Goal: Contribute content

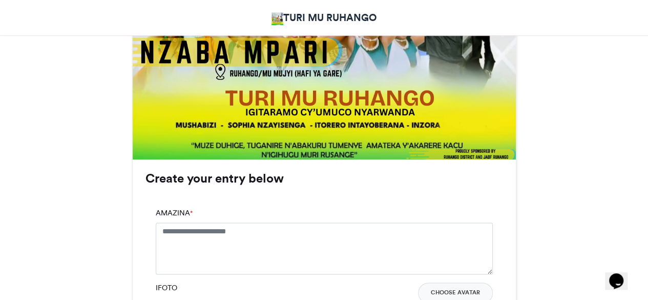
scroll to position [595, 0]
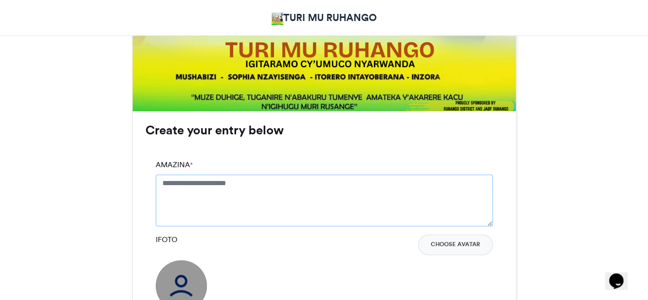
click at [179, 185] on textarea "AMAZINA *" at bounding box center [324, 199] width 337 height 51
type textarea "*"
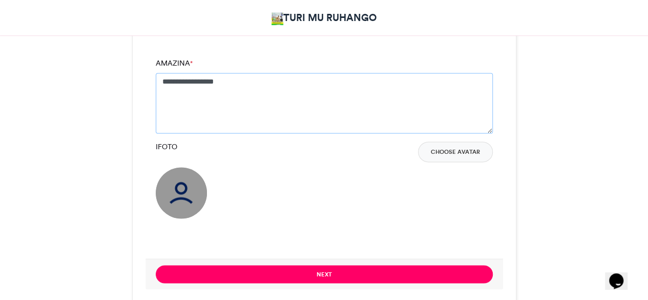
scroll to position [699, 0]
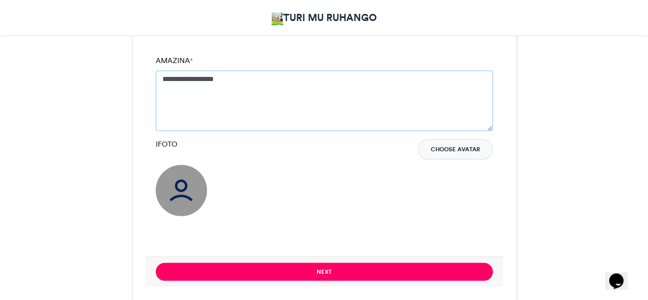
type textarea "**********"
click at [443, 150] on button "Choose Avatar" at bounding box center [455, 149] width 75 height 21
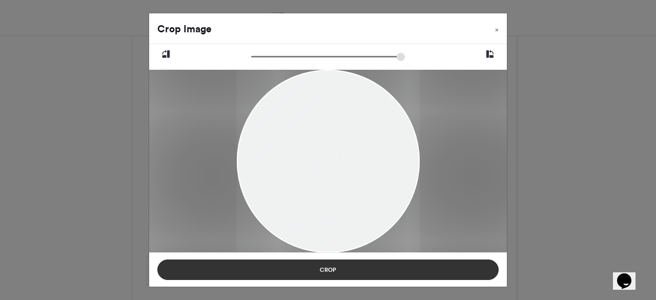
click at [329, 266] on button "Crop" at bounding box center [327, 269] width 341 height 21
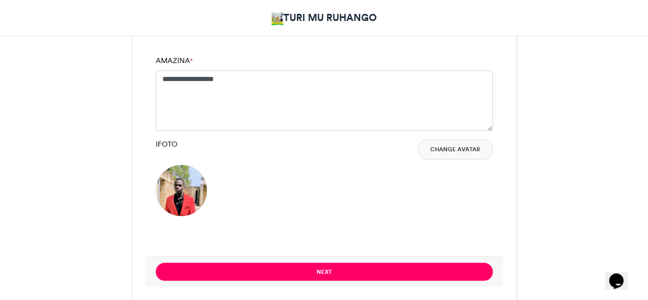
click at [329, 266] on button "Next" at bounding box center [324, 271] width 337 height 18
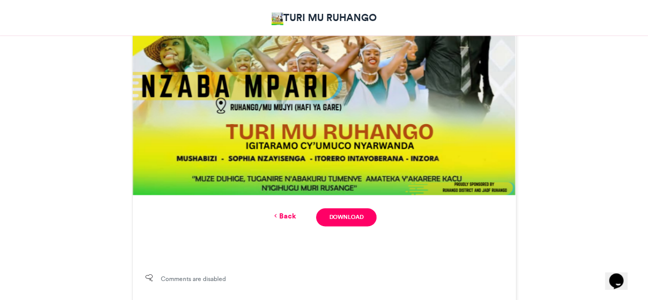
scroll to position [512, 0]
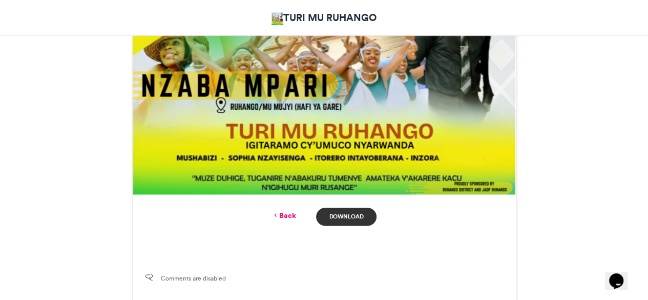
click at [352, 212] on link "Download" at bounding box center [346, 217] width 60 height 18
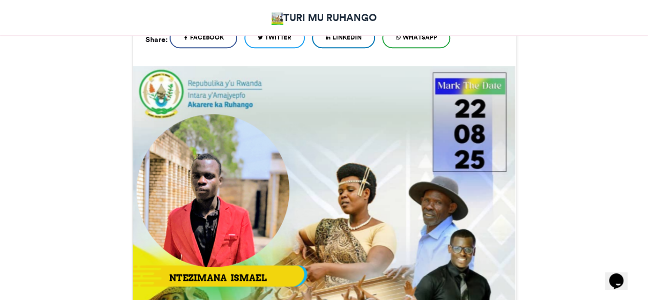
scroll to position [256, 0]
click at [363, 142] on img at bounding box center [324, 258] width 383 height 383
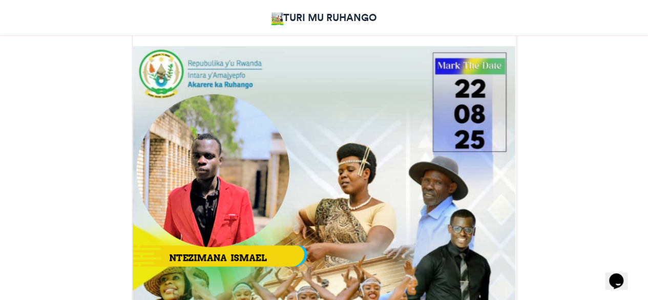
scroll to position [267, 0]
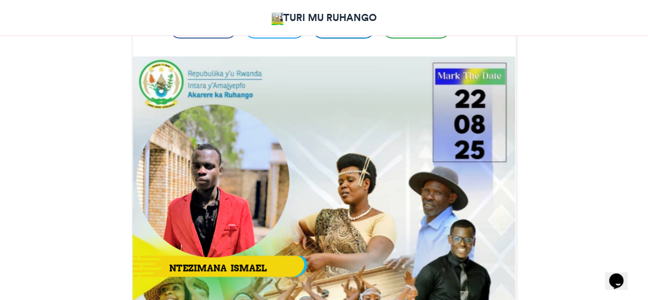
drag, startPoint x: 362, startPoint y: 68, endPoint x: 296, endPoint y: 125, distance: 86.9
click at [296, 125] on img at bounding box center [324, 247] width 383 height 383
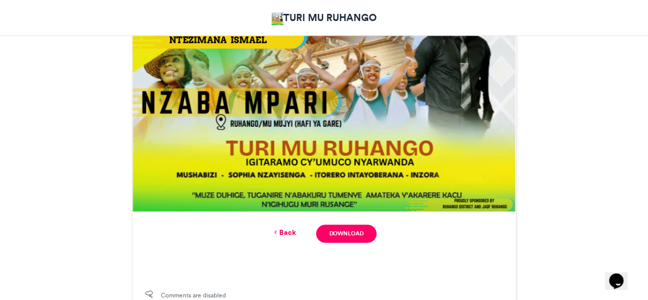
scroll to position [523, 0]
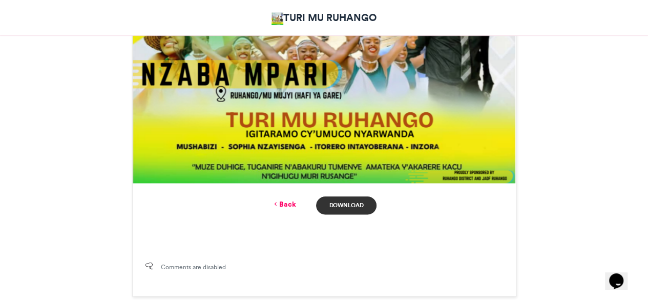
click at [336, 203] on link "Download" at bounding box center [346, 205] width 60 height 18
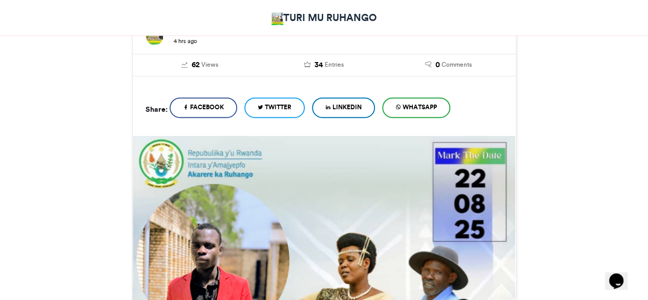
scroll to position [173, 0]
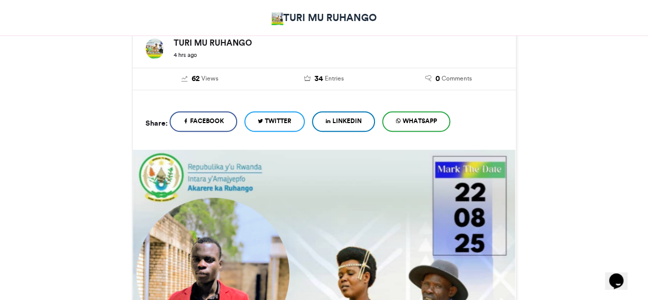
drag, startPoint x: 336, startPoint y: 203, endPoint x: 315, endPoint y: 207, distance: 20.8
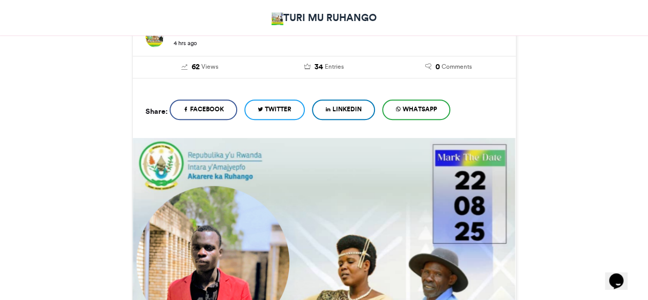
scroll to position [179, 0]
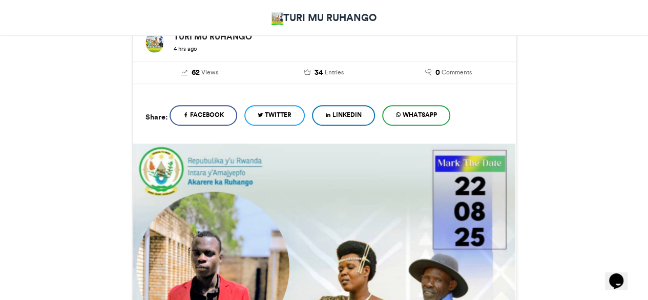
click at [362, 118] on span "LinkedIn" at bounding box center [347, 114] width 29 height 9
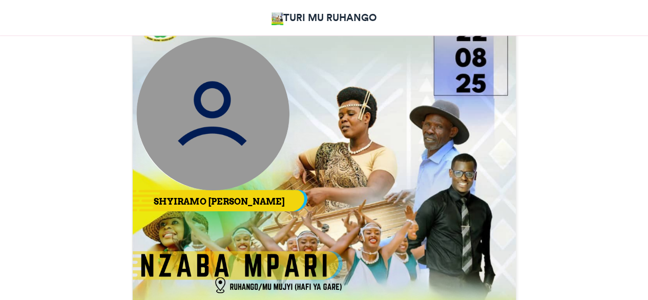
scroll to position [346, 0]
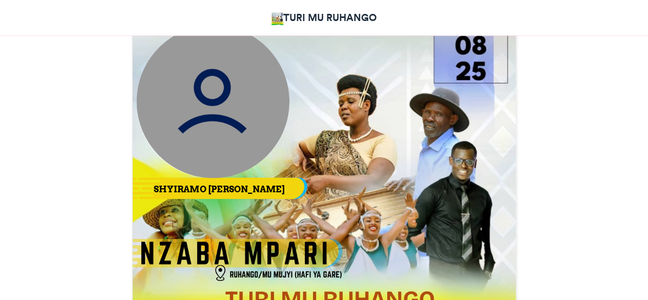
click at [204, 114] on img at bounding box center [212, 101] width 153 height 153
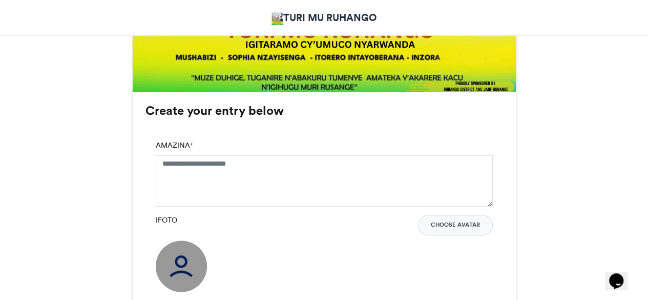
scroll to position [615, 0]
click at [205, 165] on textarea "AMAZINA *" at bounding box center [324, 179] width 337 height 51
type textarea "*"
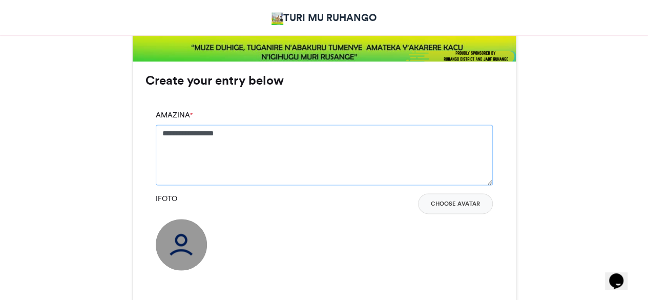
scroll to position [668, 0]
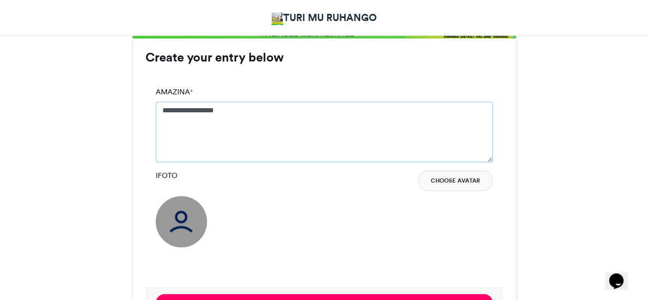
type textarea "**********"
click at [452, 182] on button "Choose Avatar" at bounding box center [455, 180] width 75 height 21
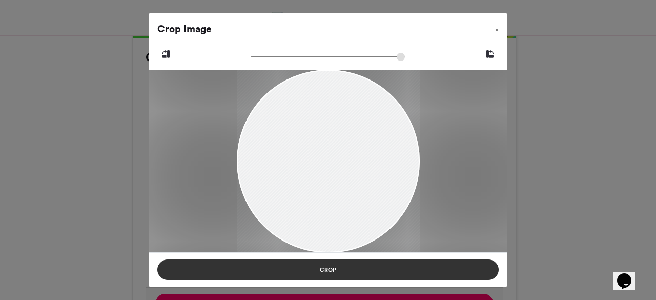
click at [332, 269] on button "Crop" at bounding box center [327, 269] width 341 height 21
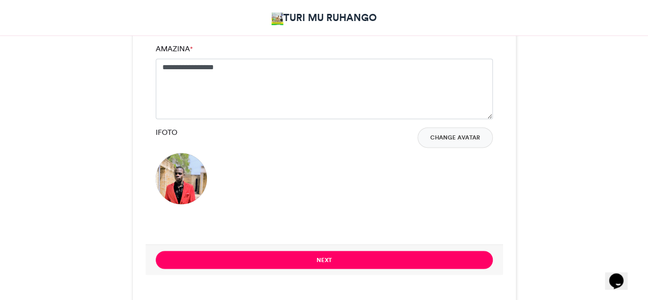
scroll to position [712, 0]
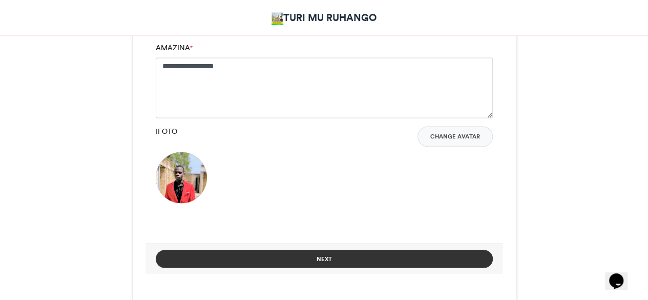
click at [329, 252] on button "Next" at bounding box center [324, 259] width 337 height 18
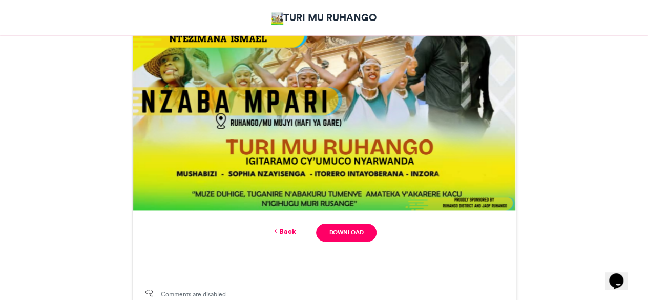
scroll to position [505, 0]
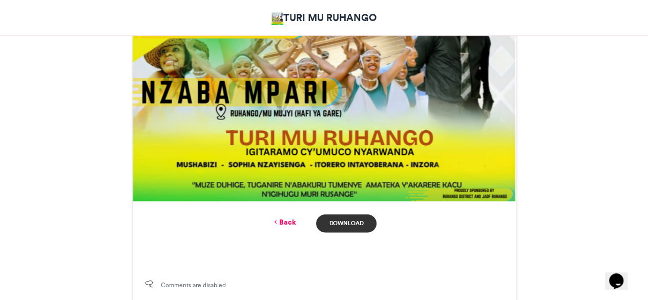
click at [359, 220] on link "Download" at bounding box center [346, 223] width 60 height 18
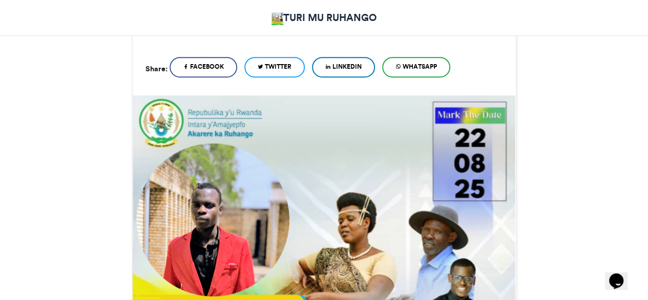
scroll to position [222, 0]
